Goal: Entertainment & Leisure: Consume media (video, audio)

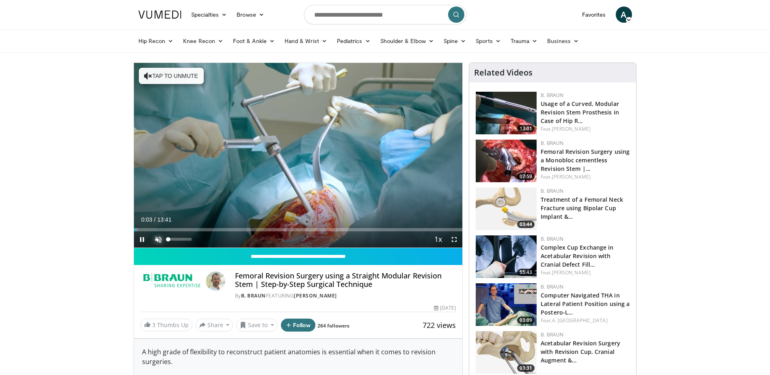
click at [159, 240] on span "Video Player" at bounding box center [158, 239] width 16 height 16
drag, startPoint x: 191, startPoint y: 240, endPoint x: 183, endPoint y: 240, distance: 7.7
click at [183, 240] on video-js "**********" at bounding box center [298, 155] width 329 height 185
click at [158, 241] on span "Video Player" at bounding box center [158, 239] width 16 height 16
